Goal: Task Accomplishment & Management: Understand process/instructions

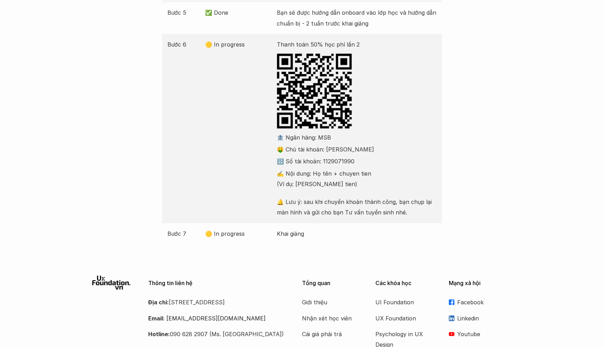
scroll to position [247, 0]
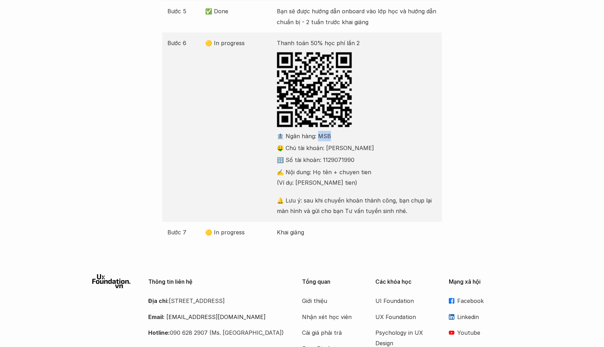
drag, startPoint x: 317, startPoint y: 137, endPoint x: 332, endPoint y: 137, distance: 15.0
click at [332, 137] on p "🏦 Ngân hàng: MSB" at bounding box center [357, 136] width 160 height 10
copy p "SB"
click at [323, 149] on p "🤑 Chủ tài khoản: [PERSON_NAME]" at bounding box center [357, 148] width 160 height 10
drag, startPoint x: 325, startPoint y: 149, endPoint x: 366, endPoint y: 151, distance: 40.6
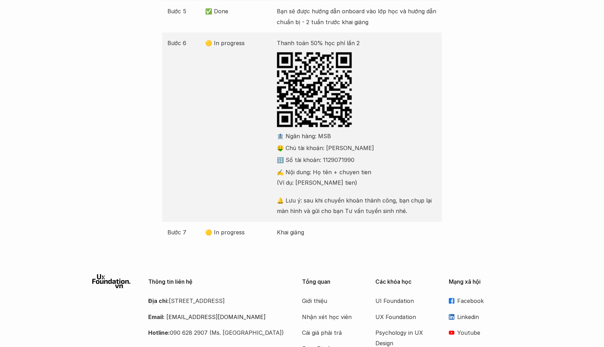
click at [366, 151] on p "🤑 Chủ tài khoản: [PERSON_NAME]" at bounding box center [357, 148] width 160 height 10
copy p "[MEDICAL_DATA] Thúy Ngân"
click at [322, 158] on p "🔢 Số tài khoản: 1129071990" at bounding box center [357, 160] width 160 height 10
copy p "129071990"
